Goal: Transaction & Acquisition: Purchase product/service

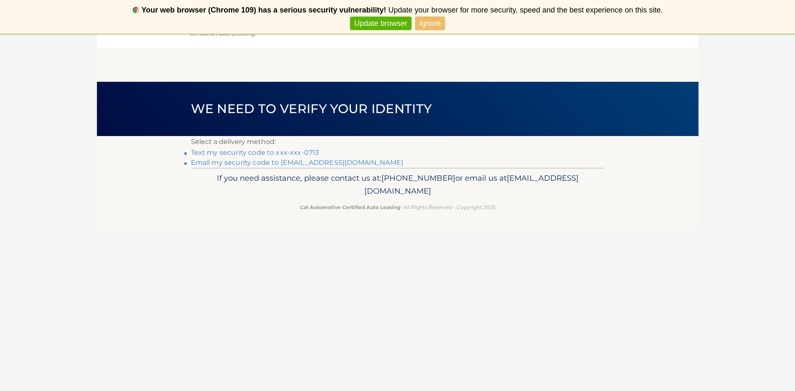
click at [293, 151] on link "Text my security code to xxx-xxx-0713" at bounding box center [255, 153] width 128 height 8
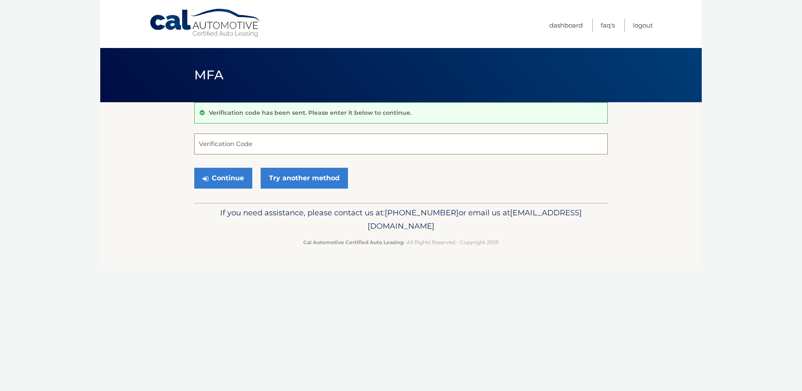
click at [286, 147] on input "Verification Code" at bounding box center [401, 144] width 414 height 21
type input "321027"
click at [213, 176] on button "Continue" at bounding box center [223, 178] width 58 height 21
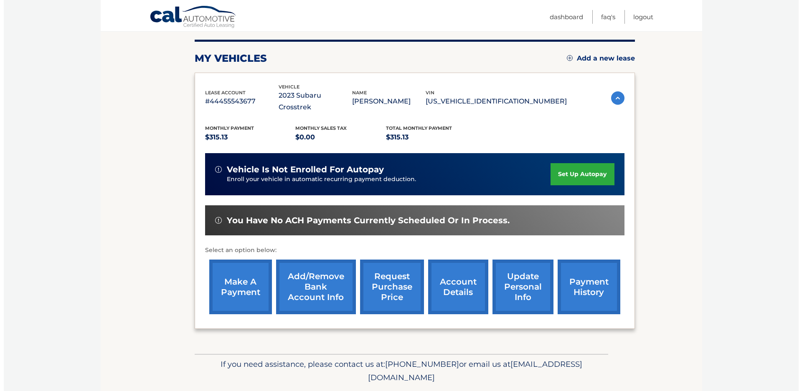
scroll to position [115, 0]
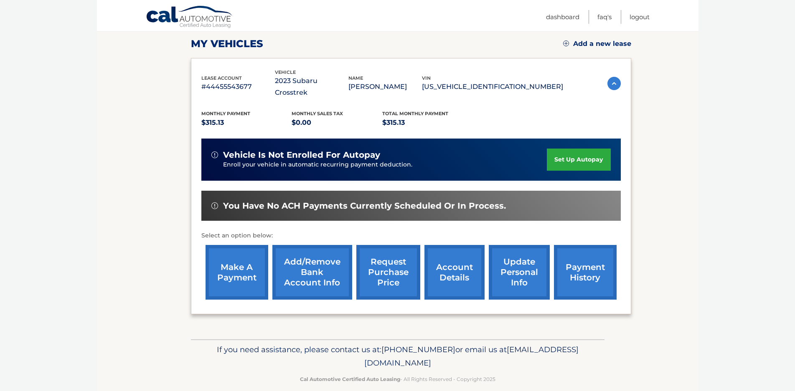
click at [570, 265] on link "payment history" at bounding box center [585, 272] width 63 height 55
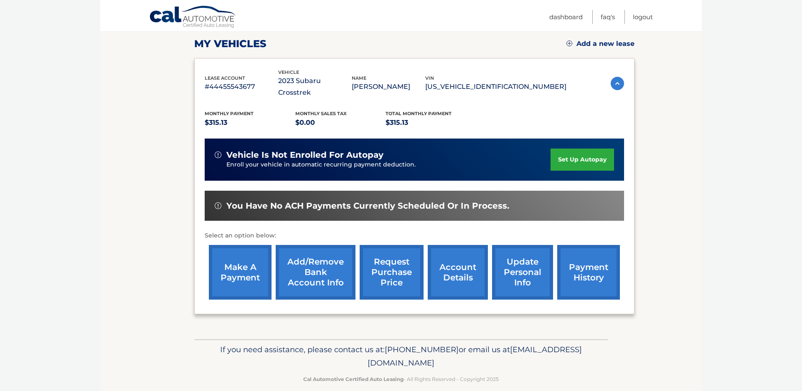
click at [233, 258] on link "make a payment" at bounding box center [240, 272] width 63 height 55
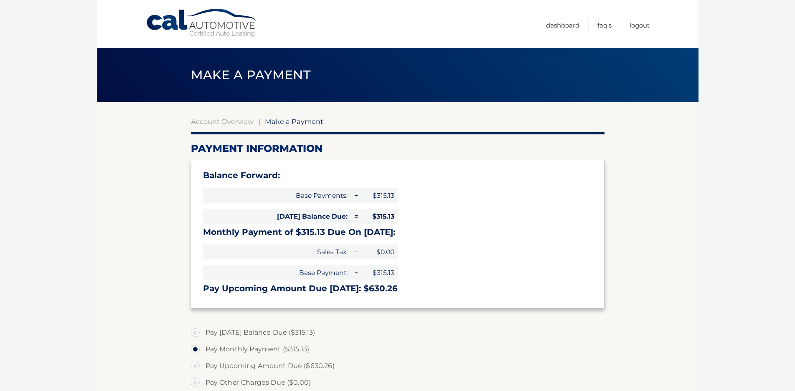
select select "Y2E2YmI2OGMtNDljNi00M2M4LTg4OTgtNWM2YzM4ZTgwNDI2"
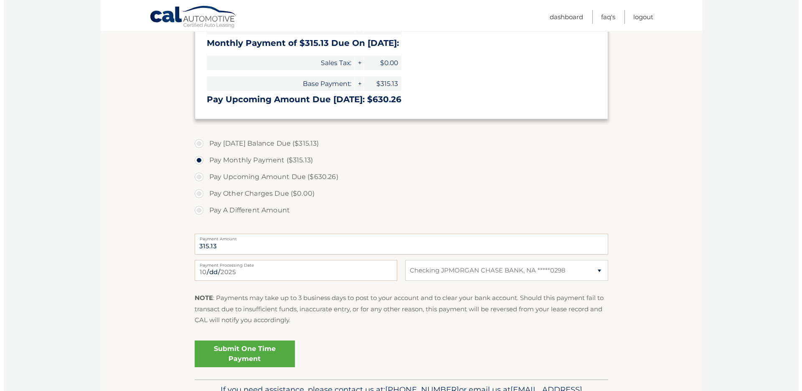
scroll to position [187, 0]
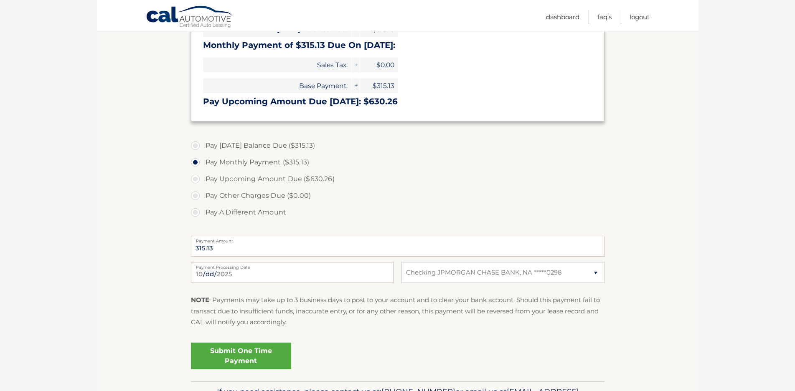
click at [244, 353] on link "Submit One Time Payment" at bounding box center [241, 356] width 100 height 27
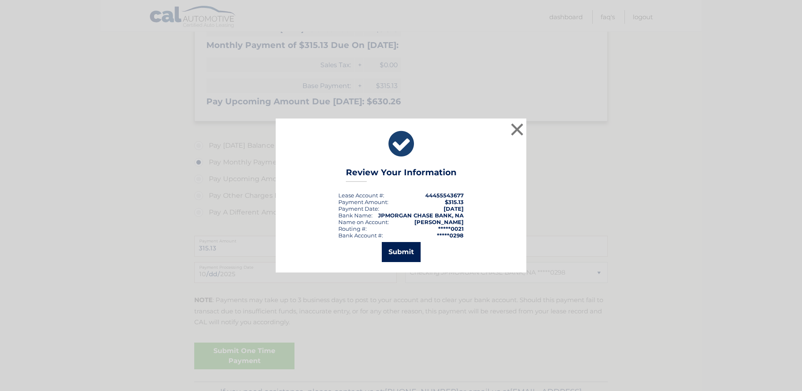
click at [402, 249] on button "Submit" at bounding box center [401, 252] width 39 height 20
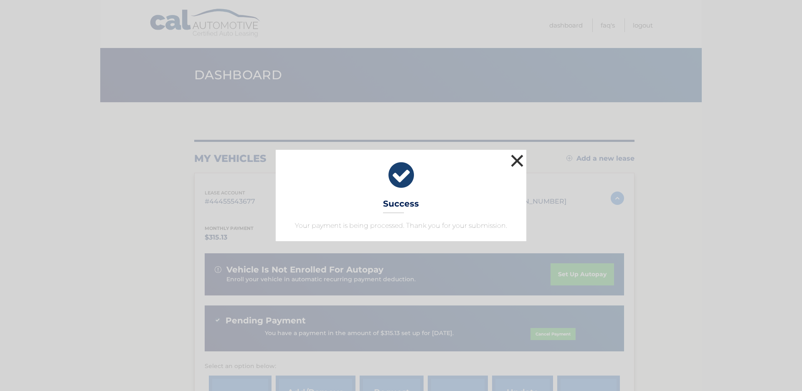
click at [514, 158] on button "×" at bounding box center [517, 160] width 17 height 17
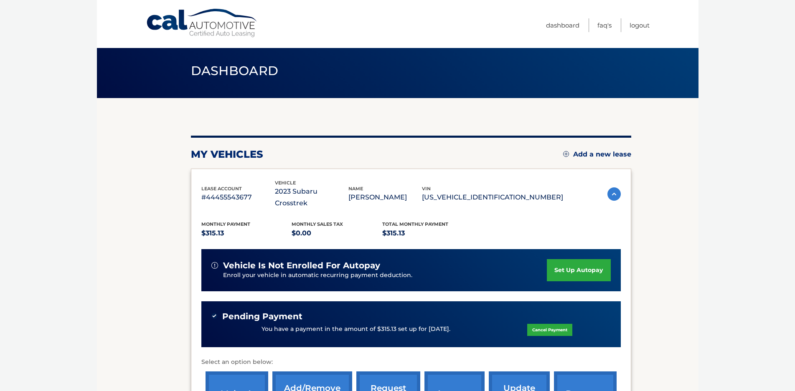
scroll to position [5, 0]
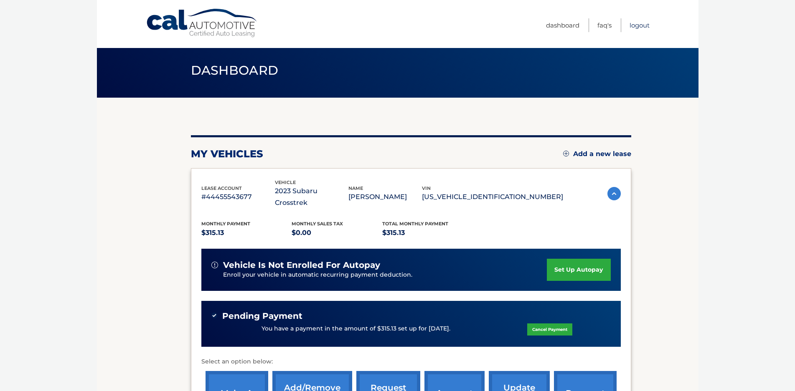
click at [637, 24] on link "Logout" at bounding box center [640, 25] width 20 height 14
